Goal: Task Accomplishment & Management: Complete application form

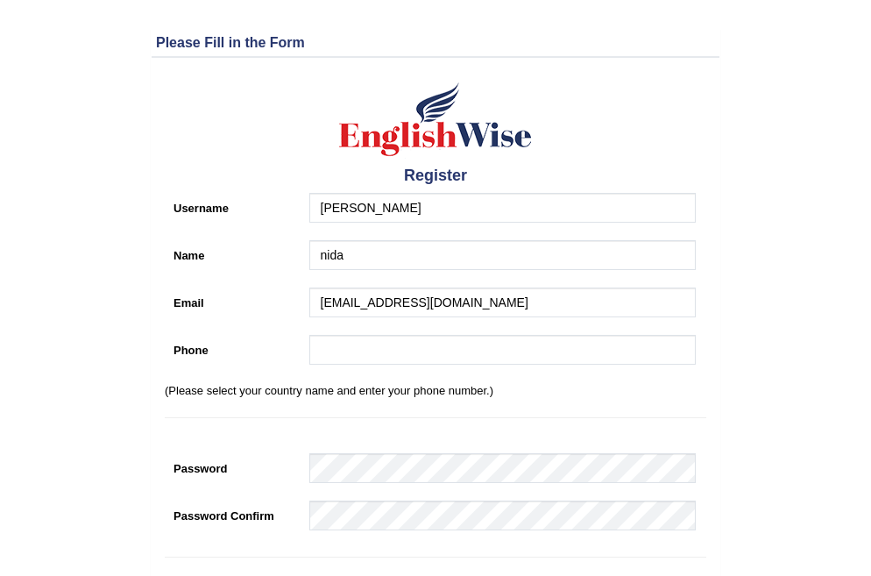
type input "[EMAIL_ADDRESS][DOMAIN_NAME]"
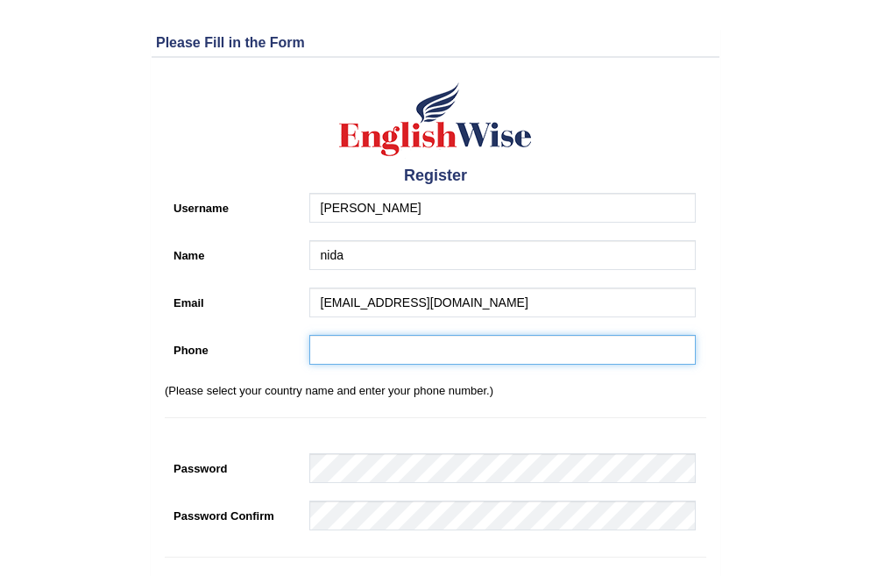
click at [325, 346] on input "Phone" at bounding box center [502, 350] width 387 height 30
type input "03198764858"
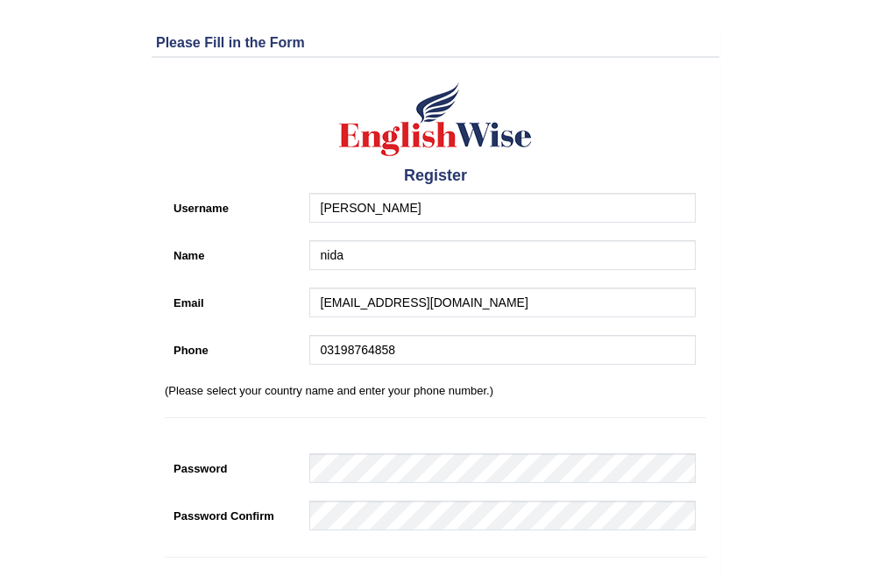
click at [356, 498] on div "Register Username nida kanwal Name nida Email kanwalnida56@gmail.com Phone 0319…" at bounding box center [436, 423] width 568 height 713
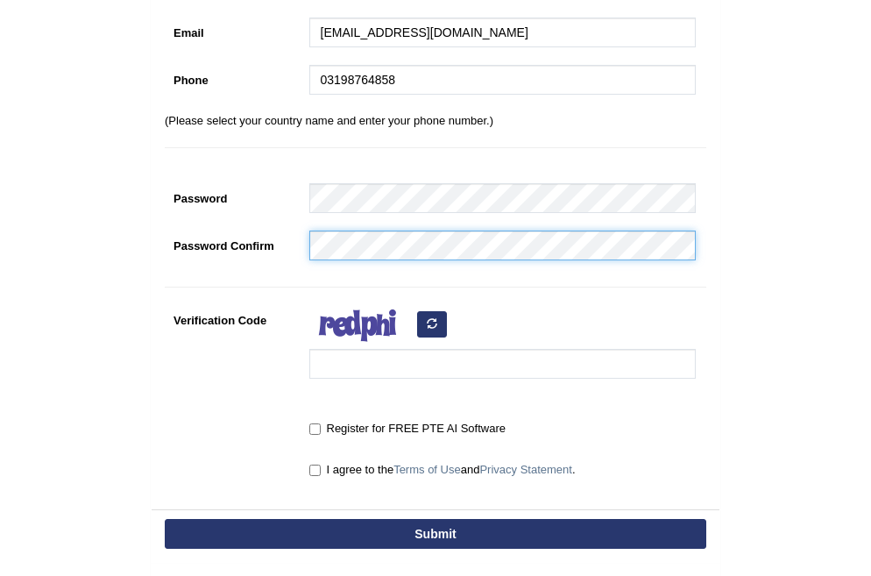
scroll to position [274, 0]
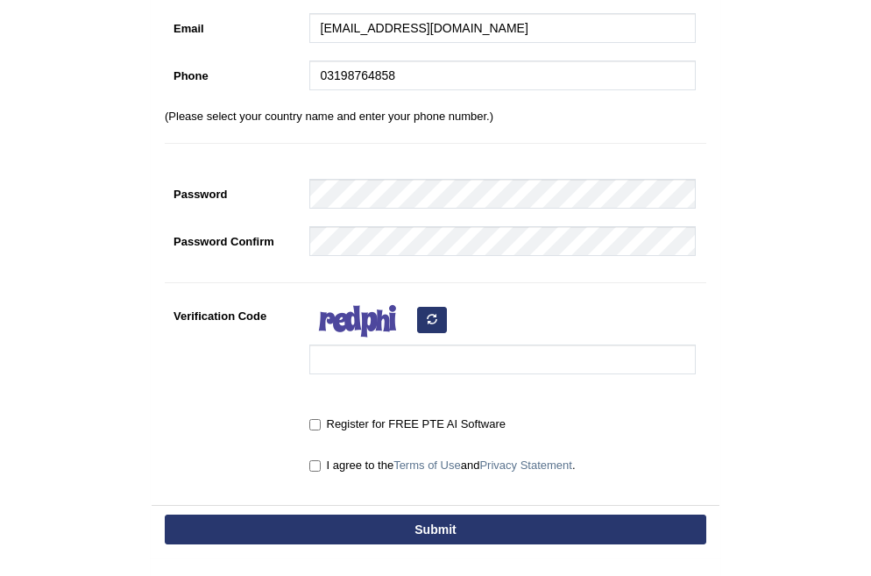
click at [360, 466] on label "I agree to the Terms of Use and Privacy Statement ." at bounding box center [442, 466] width 266 height 18
click at [321, 466] on input "I agree to the Terms of Use and Privacy Statement ." at bounding box center [314, 465] width 11 height 11
checkbox input "true"
click at [359, 438] on div "Register for FREE PTE AI Software" at bounding box center [498, 425] width 395 height 32
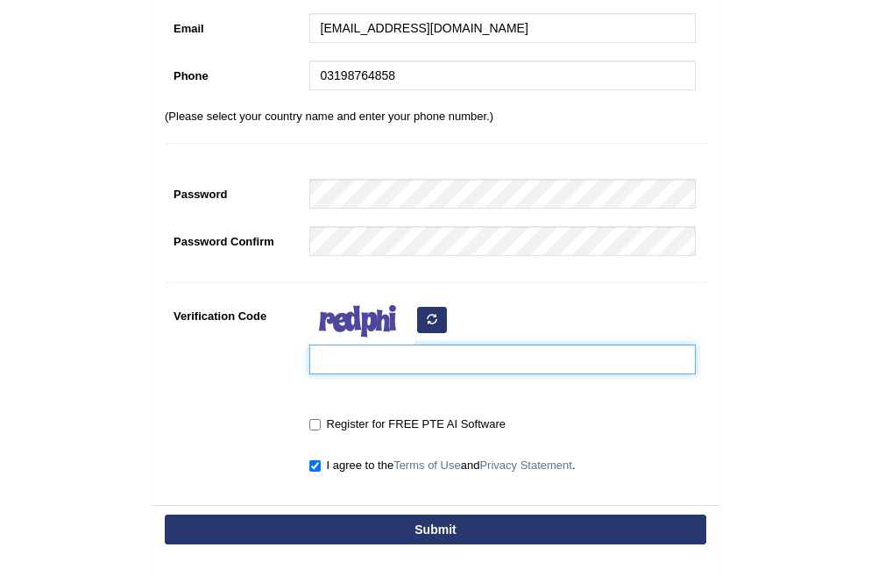
click at [373, 368] on input "Verification Code" at bounding box center [502, 360] width 387 height 30
type input "yaroxa"
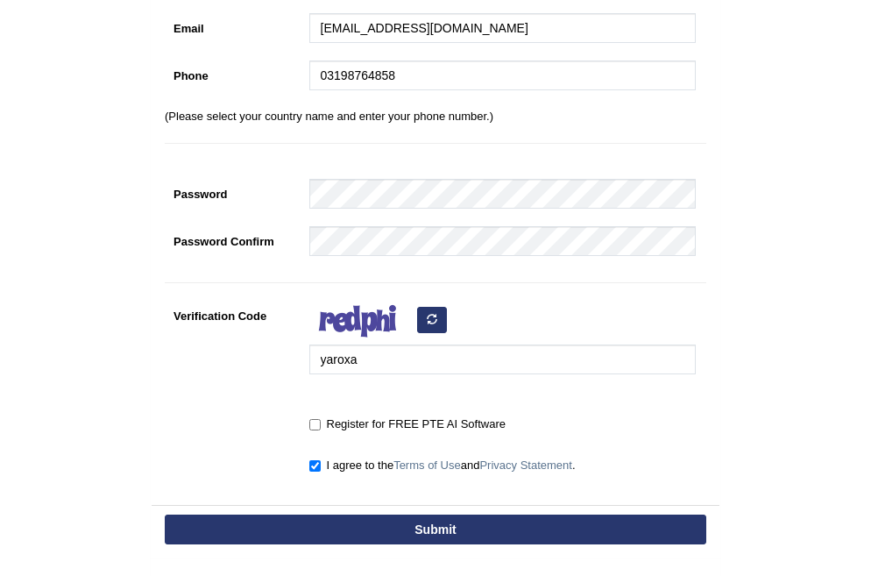
click at [390, 522] on button "Submit" at bounding box center [436, 530] width 542 height 30
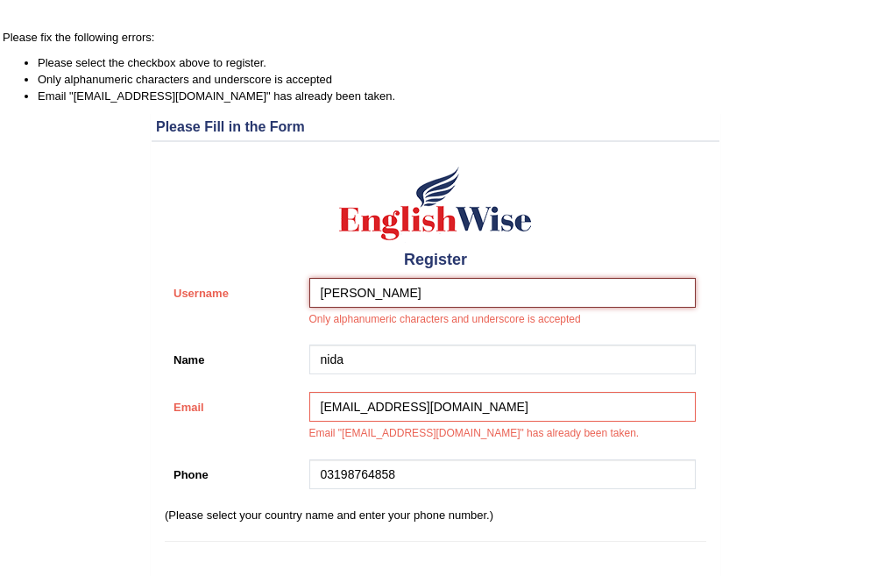
click at [398, 284] on input "[PERSON_NAME]" at bounding box center [502, 293] width 387 height 30
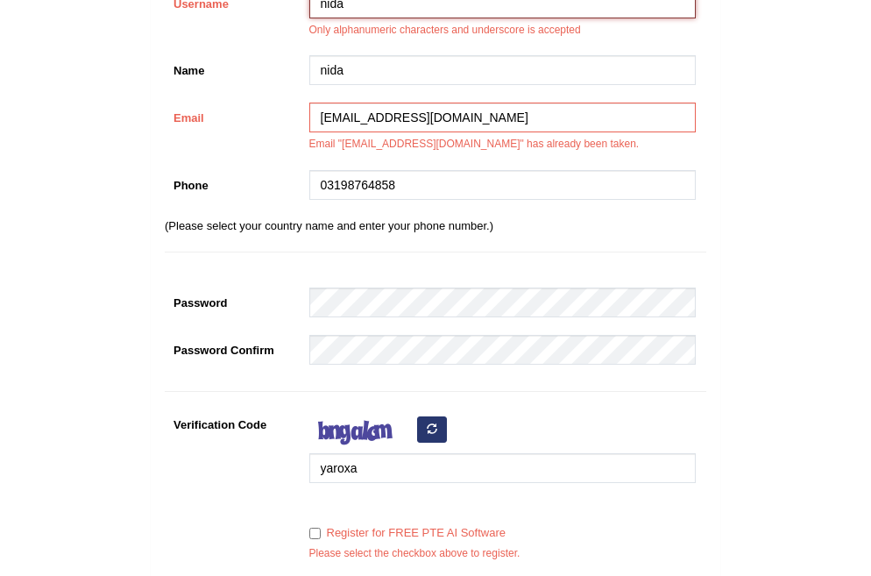
scroll to position [293, 0]
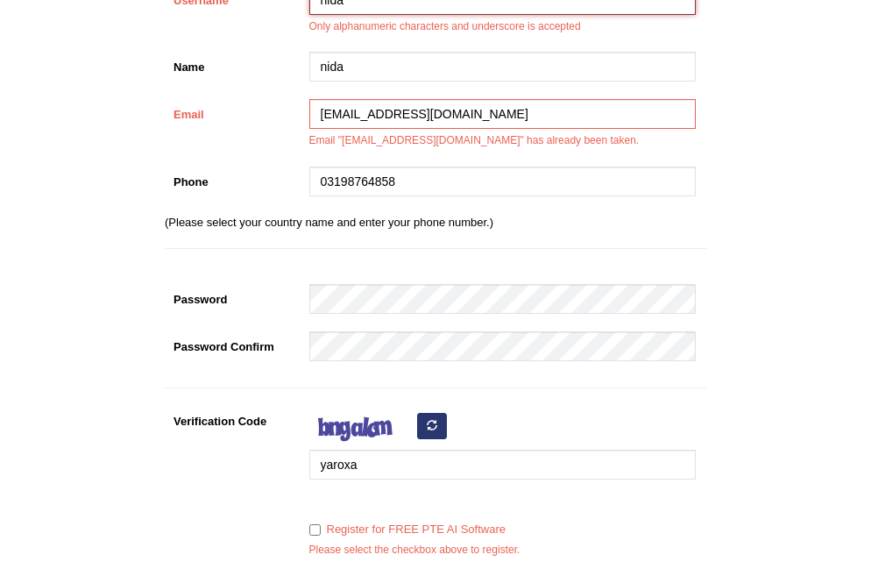
type input "nida"
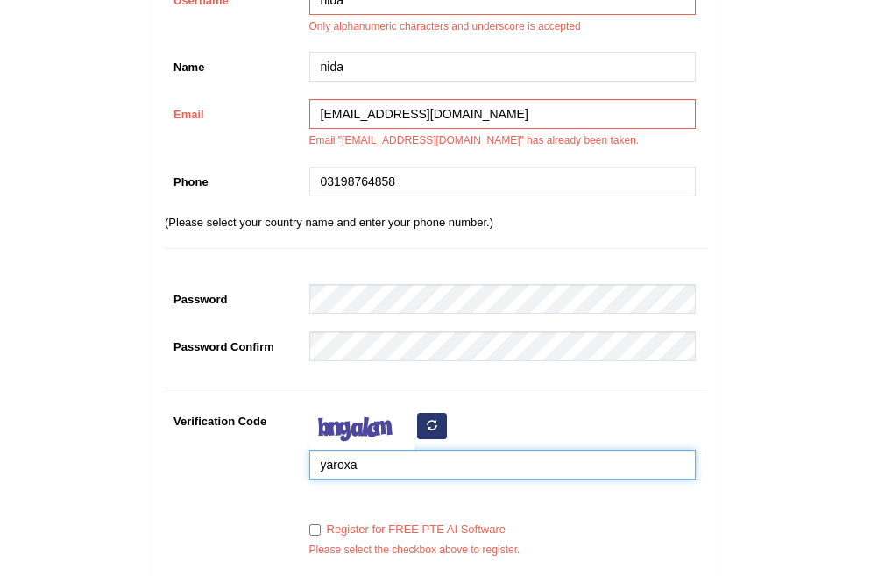
click at [368, 458] on input "yaroxa" at bounding box center [502, 465] width 387 height 30
type input "y"
type input "igyina"
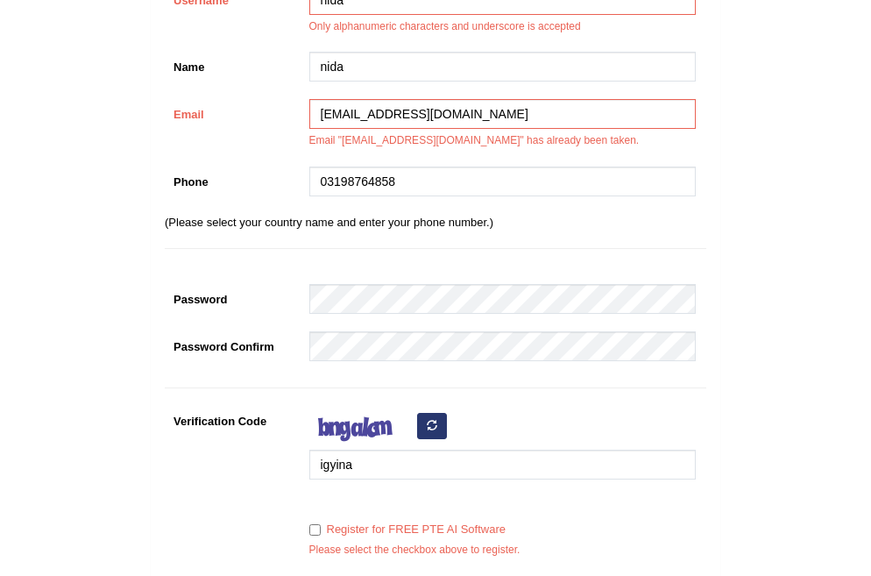
click at [316, 519] on div "Register for FREE PTE AI Software" at bounding box center [502, 527] width 387 height 24
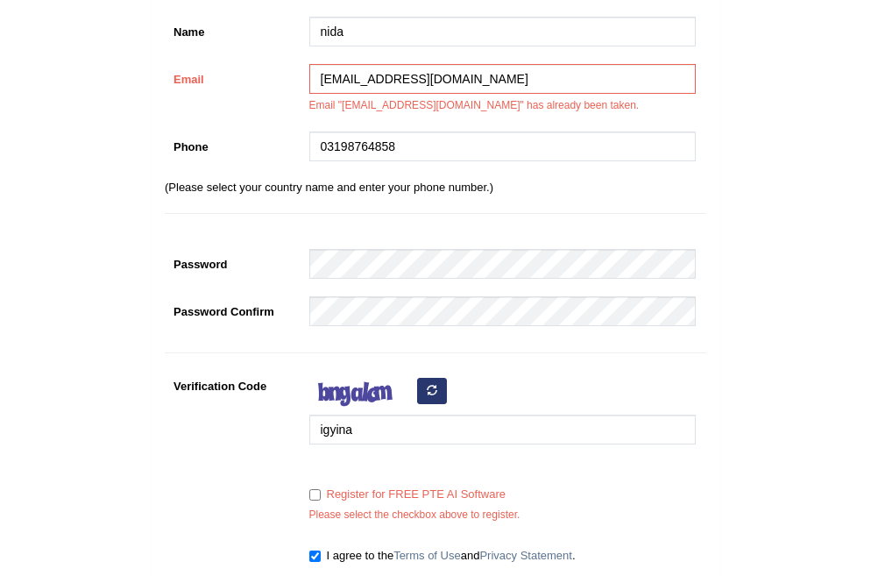
scroll to position [398, 0]
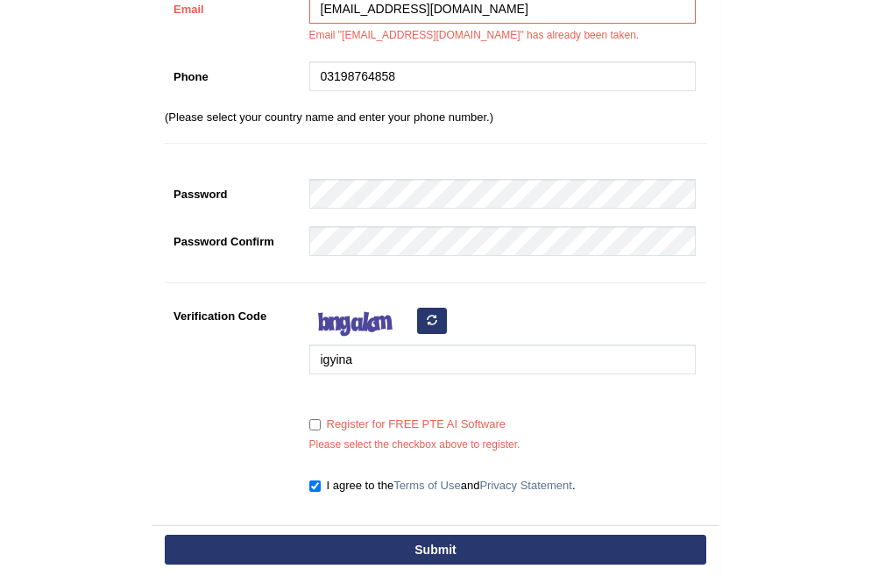
click at [321, 430] on label "Register for FREE PTE AI Software" at bounding box center [407, 425] width 196 height 18
click at [321, 430] on input "Register for FREE PTE AI Software" at bounding box center [314, 424] width 11 height 11
checkbox input "true"
click at [358, 545] on button "Submit" at bounding box center [436, 550] width 542 height 30
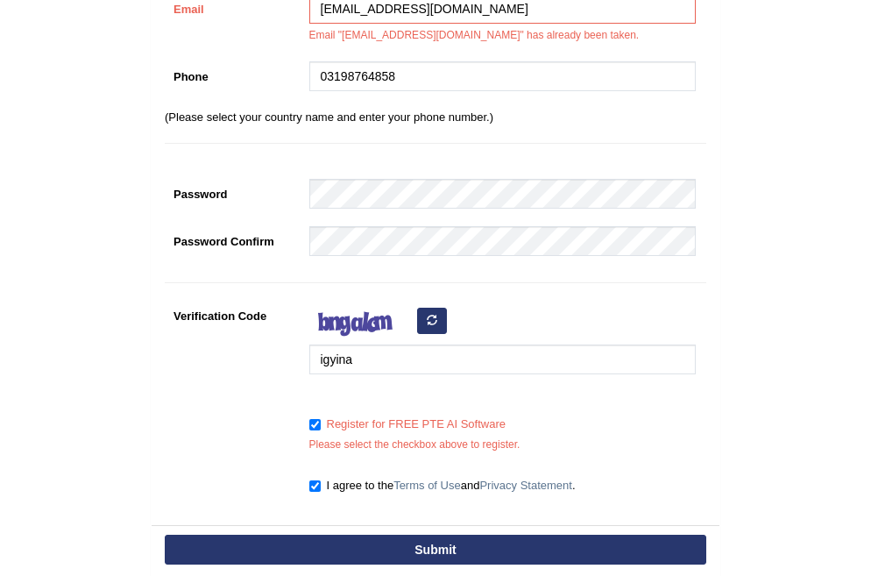
click at [358, 545] on button "Submit" at bounding box center [436, 550] width 542 height 30
click at [456, 571] on div "Submit" at bounding box center [436, 551] width 568 height 53
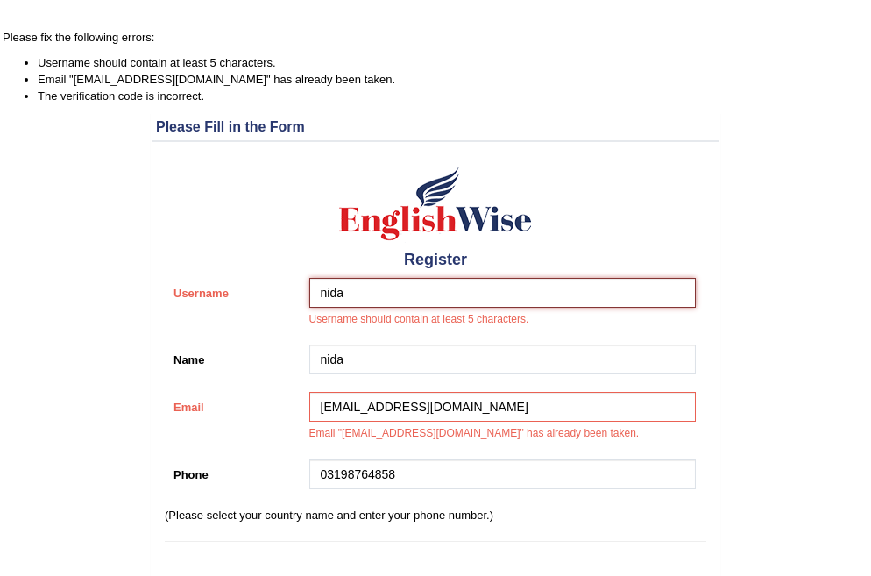
click at [352, 299] on input "nida" at bounding box center [502, 293] width 387 height 30
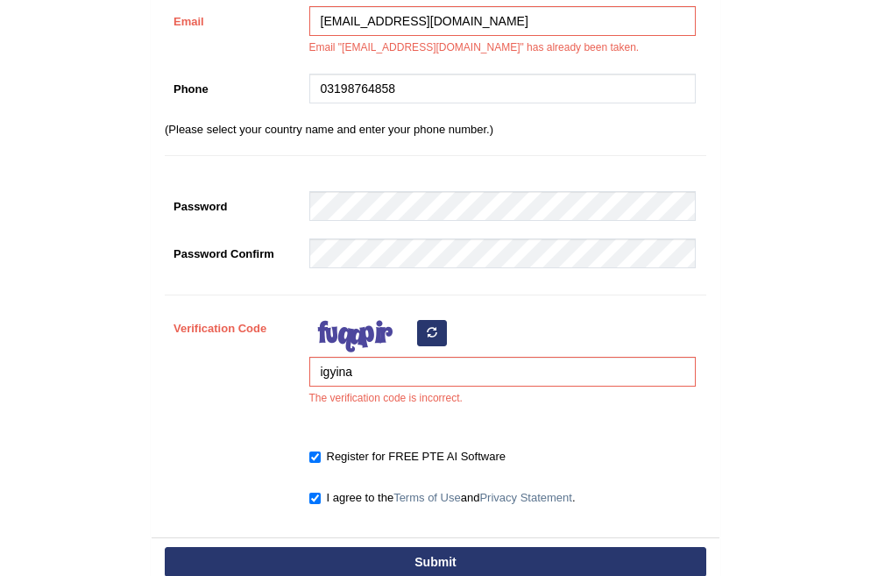
scroll to position [401, 0]
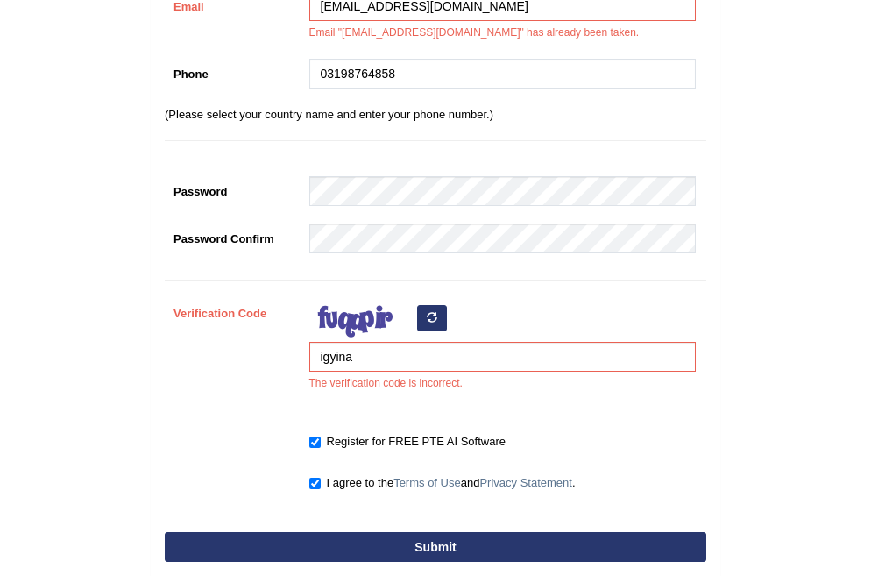
type input "nidag"
click at [362, 361] on input "igyina" at bounding box center [502, 357] width 387 height 30
